Goal: Information Seeking & Learning: Learn about a topic

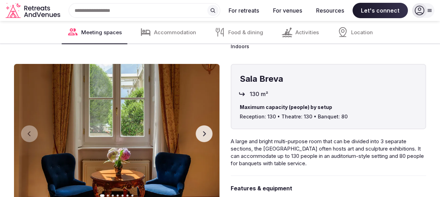
scroll to position [1099, 0]
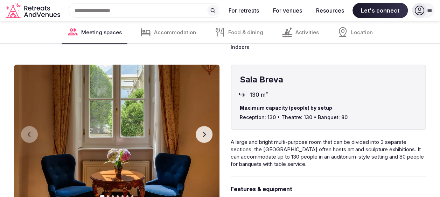
click at [207, 132] on icon "button" at bounding box center [204, 135] width 6 height 6
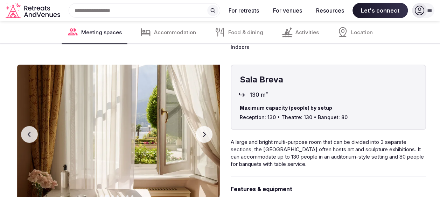
click at [207, 132] on icon "button" at bounding box center [204, 135] width 6 height 6
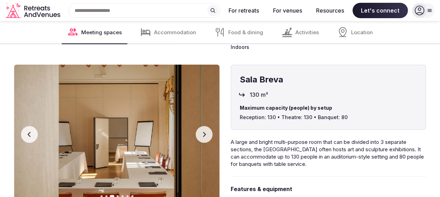
click at [207, 132] on icon "button" at bounding box center [204, 135] width 6 height 6
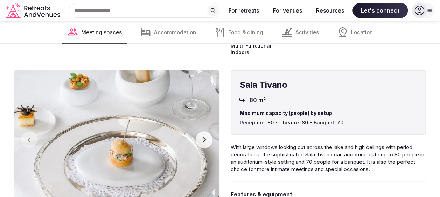
scroll to position [1322, 0]
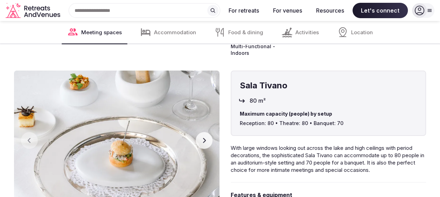
click at [203, 132] on button "Next slide" at bounding box center [204, 140] width 17 height 17
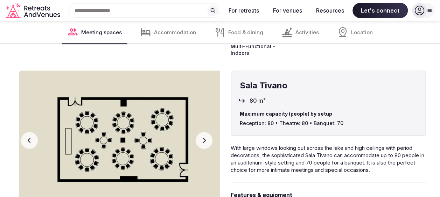
click at [203, 132] on button "Next slide" at bounding box center [204, 140] width 17 height 17
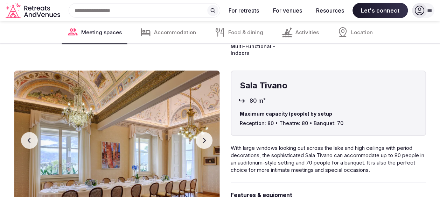
click at [203, 132] on button "Next slide" at bounding box center [204, 140] width 17 height 17
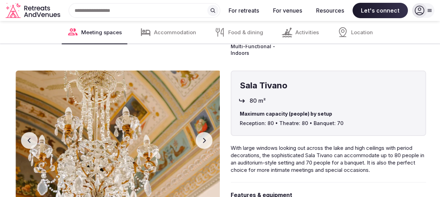
click at [203, 132] on button "Next slide" at bounding box center [204, 140] width 17 height 17
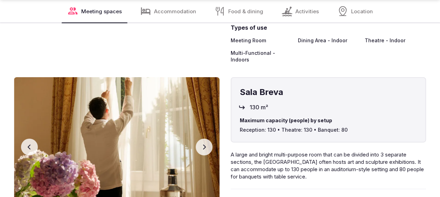
scroll to position [1092, 0]
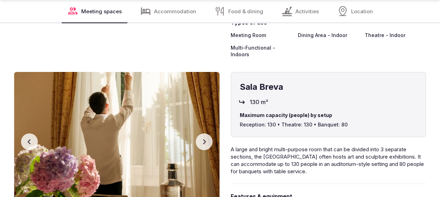
click at [204, 139] on icon "button" at bounding box center [204, 142] width 6 height 6
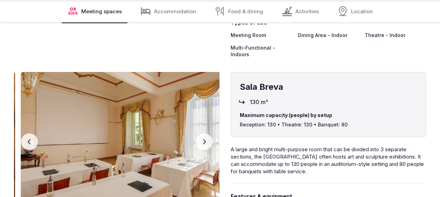
click at [204, 139] on icon "button" at bounding box center [204, 142] width 6 height 6
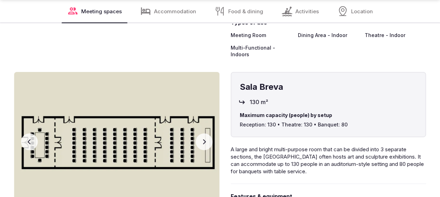
click at [29, 139] on icon "button" at bounding box center [30, 142] width 6 height 6
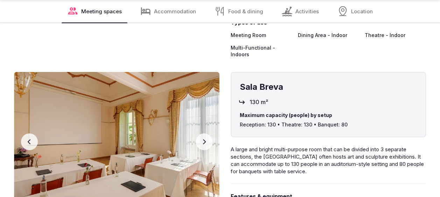
click at [202, 139] on icon "button" at bounding box center [204, 142] width 6 height 6
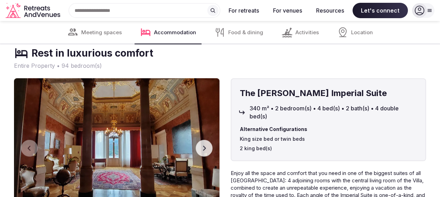
scroll to position [1593, 0]
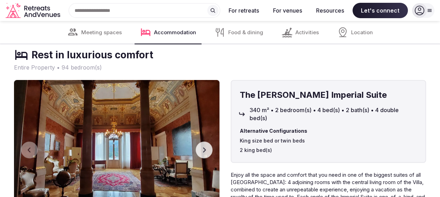
click at [204, 142] on button "Next slide" at bounding box center [204, 150] width 17 height 17
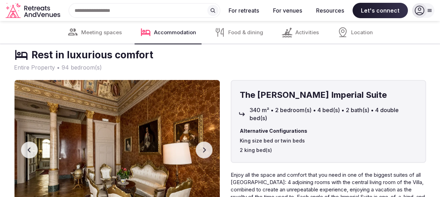
click at [204, 142] on button "Next slide" at bounding box center [204, 150] width 17 height 17
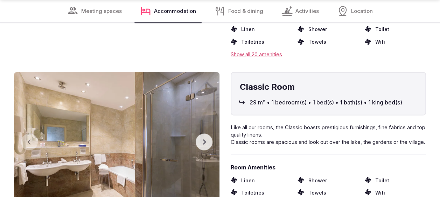
scroll to position [1821, 0]
click at [207, 122] on img at bounding box center [116, 142] width 205 height 140
click at [202, 139] on icon "button" at bounding box center [204, 142] width 6 height 6
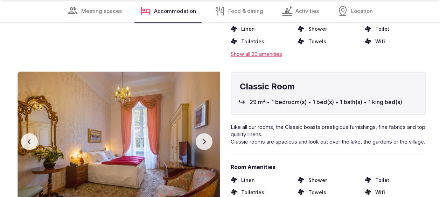
click at [202, 139] on icon "button" at bounding box center [204, 142] width 6 height 6
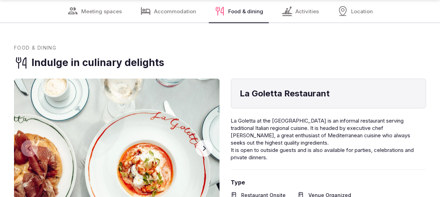
scroll to position [2049, 0]
click at [203, 140] on button "Next slide" at bounding box center [204, 148] width 17 height 17
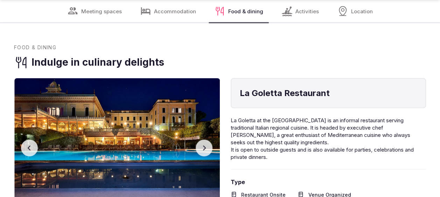
click at [203, 140] on button "Next slide" at bounding box center [204, 148] width 17 height 17
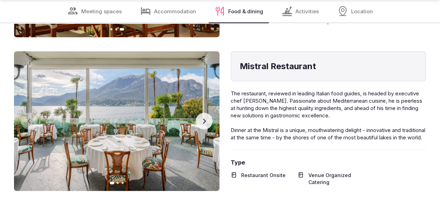
scroll to position [2232, 0]
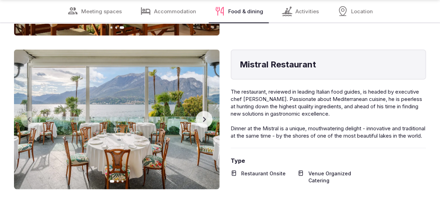
click at [204, 111] on button "Next slide" at bounding box center [204, 119] width 17 height 17
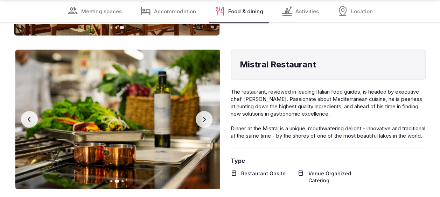
click at [204, 111] on button "Next slide" at bounding box center [204, 119] width 17 height 17
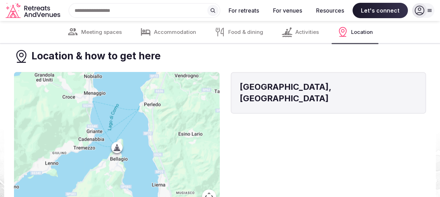
scroll to position [3073, 0]
